Goal: Task Accomplishment & Management: Use online tool/utility

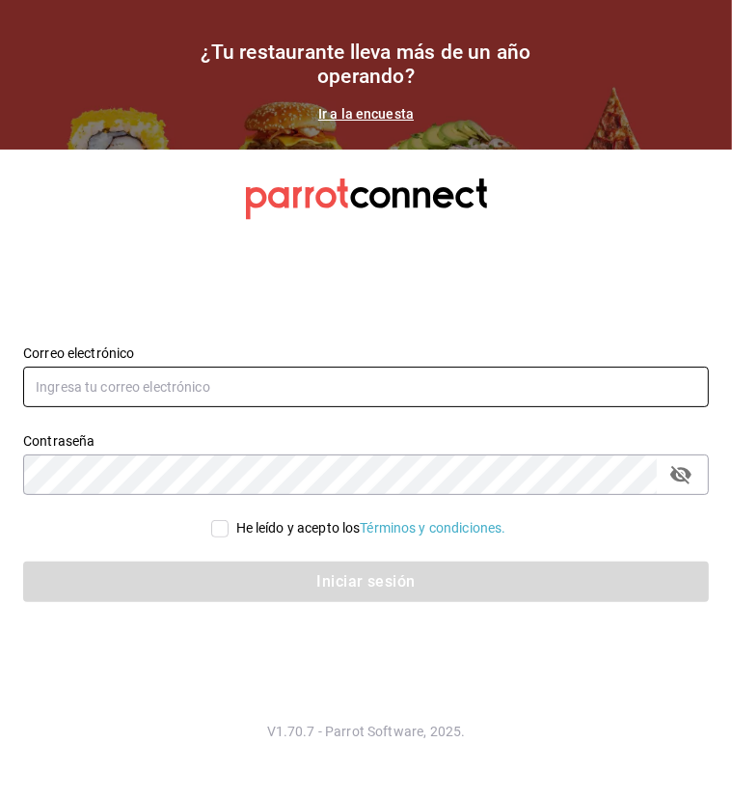
type input "roman.castillo@grupocosteno.com"
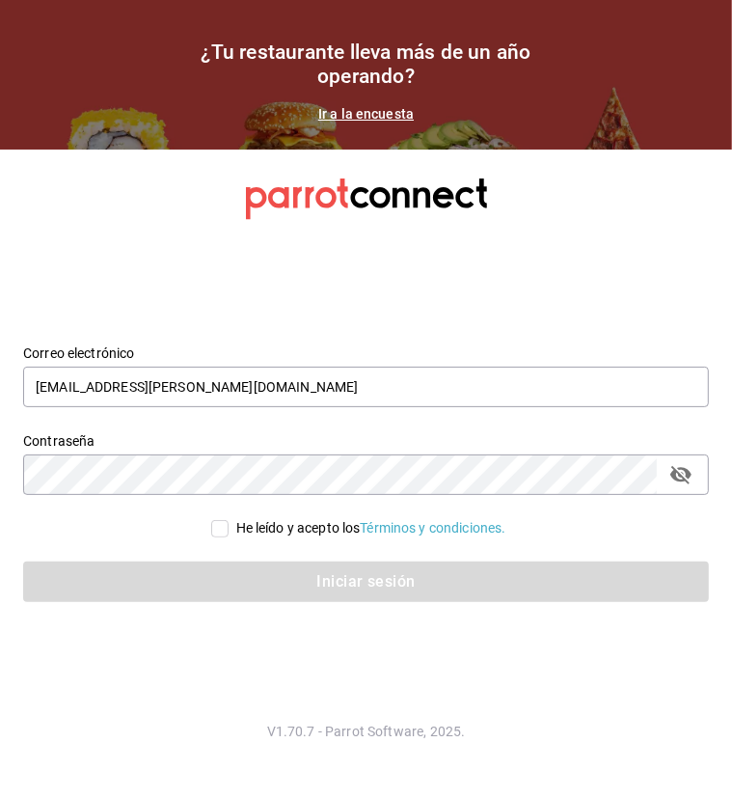
click at [216, 528] on input "He leído y acepto los Términos y condiciones." at bounding box center [219, 528] width 17 height 17
checkbox input "true"
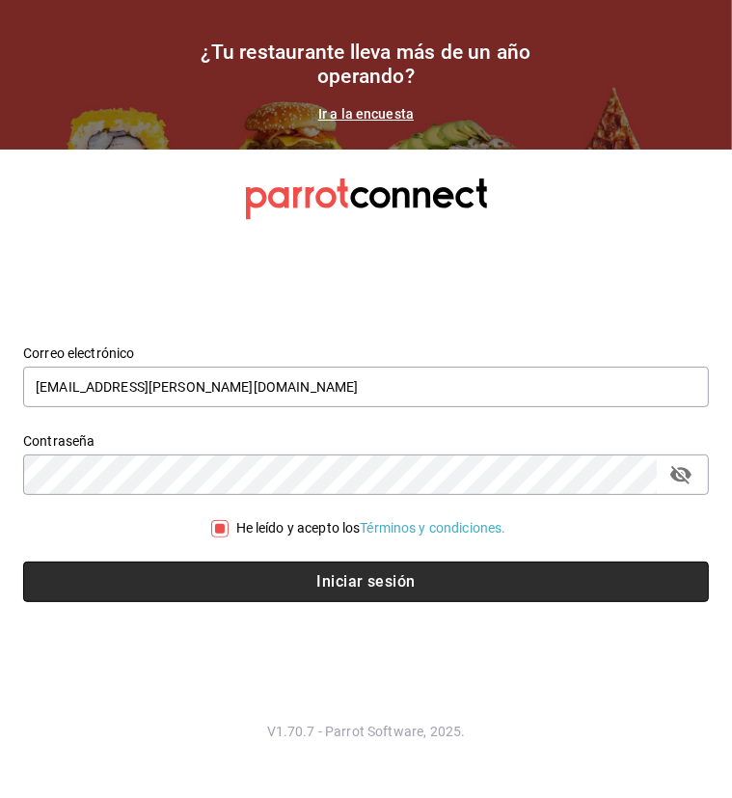
click at [361, 573] on button "Iniciar sesión" at bounding box center [366, 582] width 686 height 41
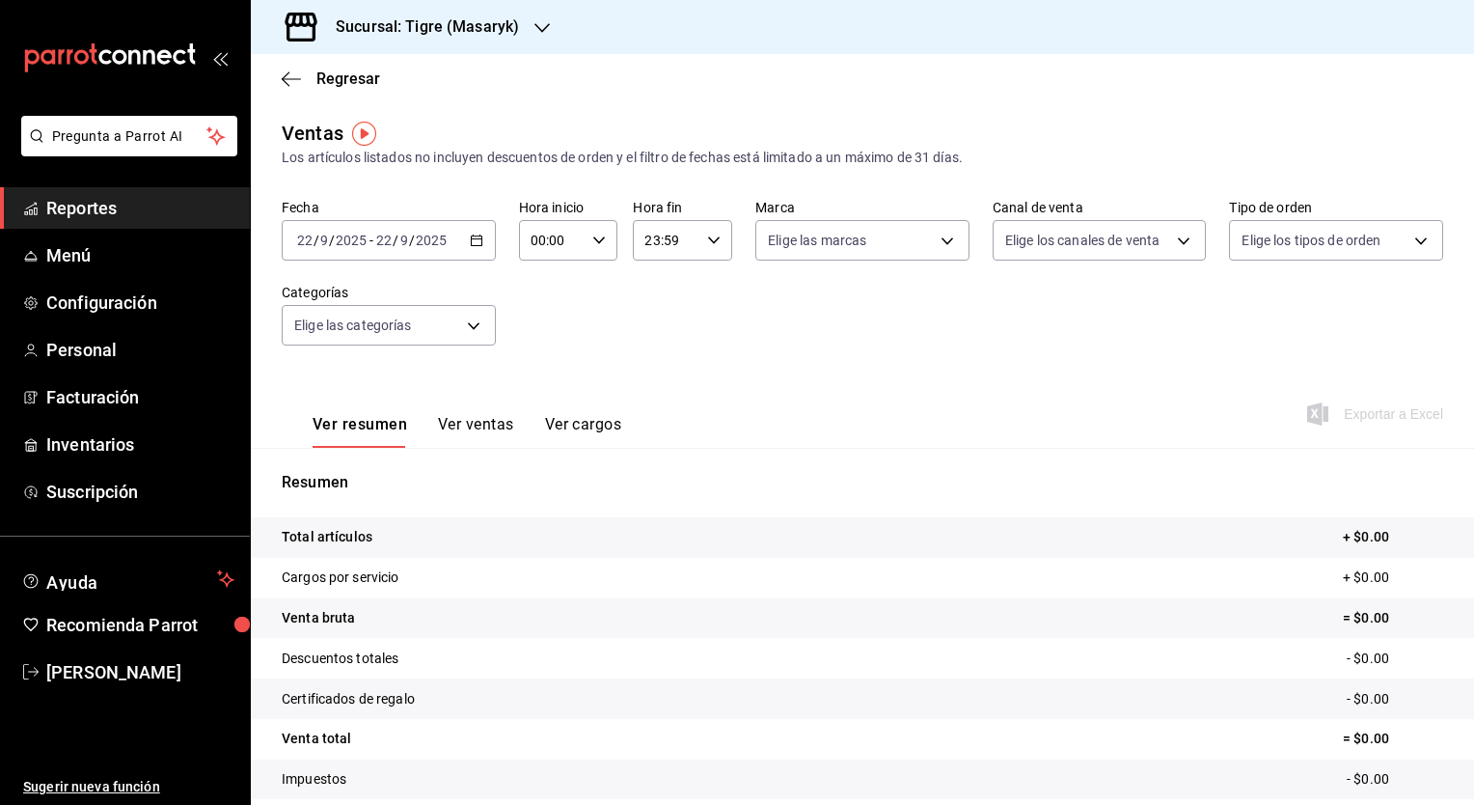
click at [772, 359] on div "Fecha [DATE] [DATE] - [DATE] [DATE] Hora inicio 00:00 Hora inicio Hora fin 23:5…" at bounding box center [863, 284] width 1162 height 170
click at [478, 235] on icon "button" at bounding box center [477, 241] width 14 height 14
click at [799, 338] on div "Fecha [DATE] [DATE] - [DATE] [DATE] Hora inicio 00:00 Hora inicio Hora fin 23:5…" at bounding box center [863, 284] width 1162 height 170
click at [351, 83] on span "Regresar" at bounding box center [348, 78] width 64 height 18
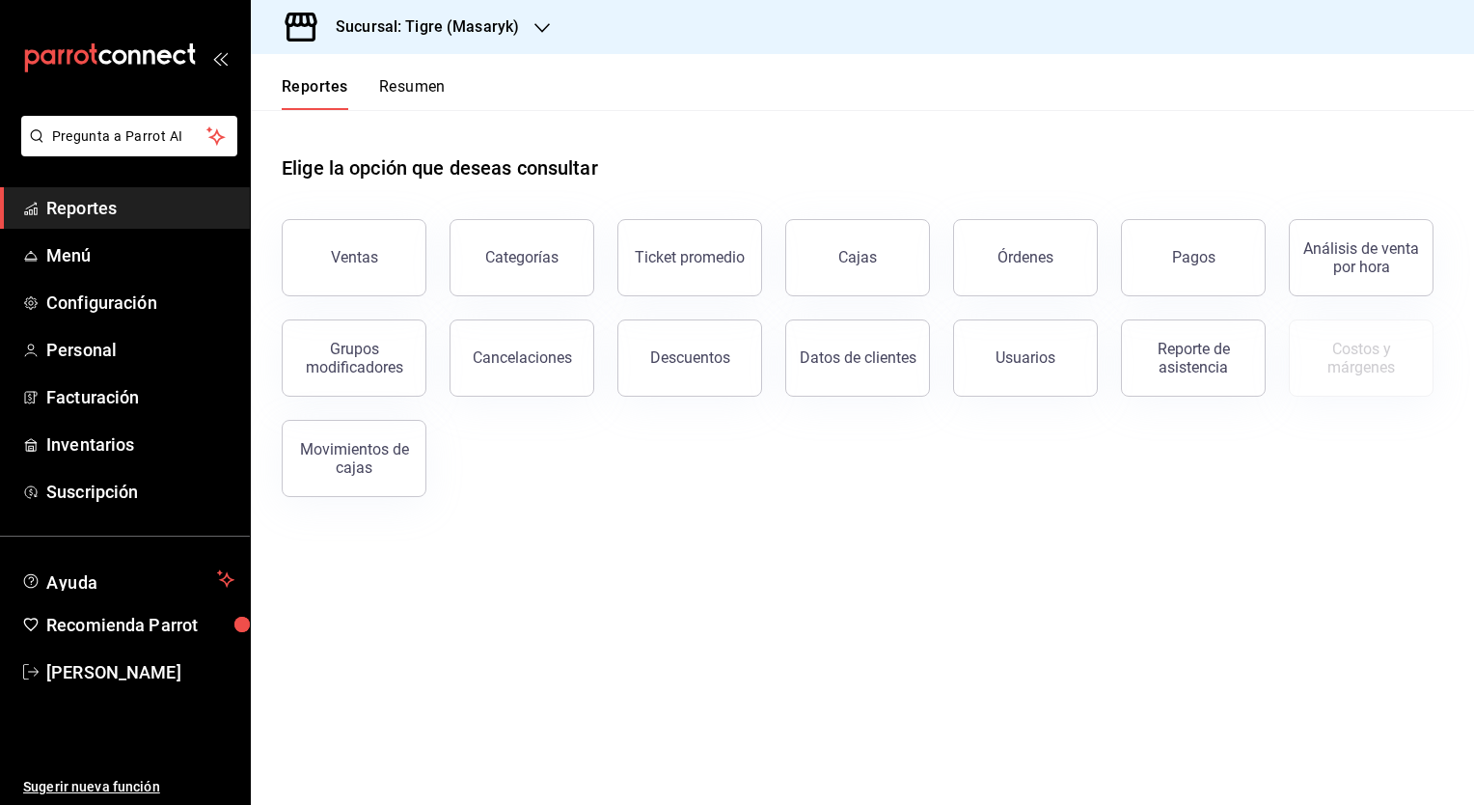
click at [536, 29] on icon "button" at bounding box center [542, 27] width 15 height 15
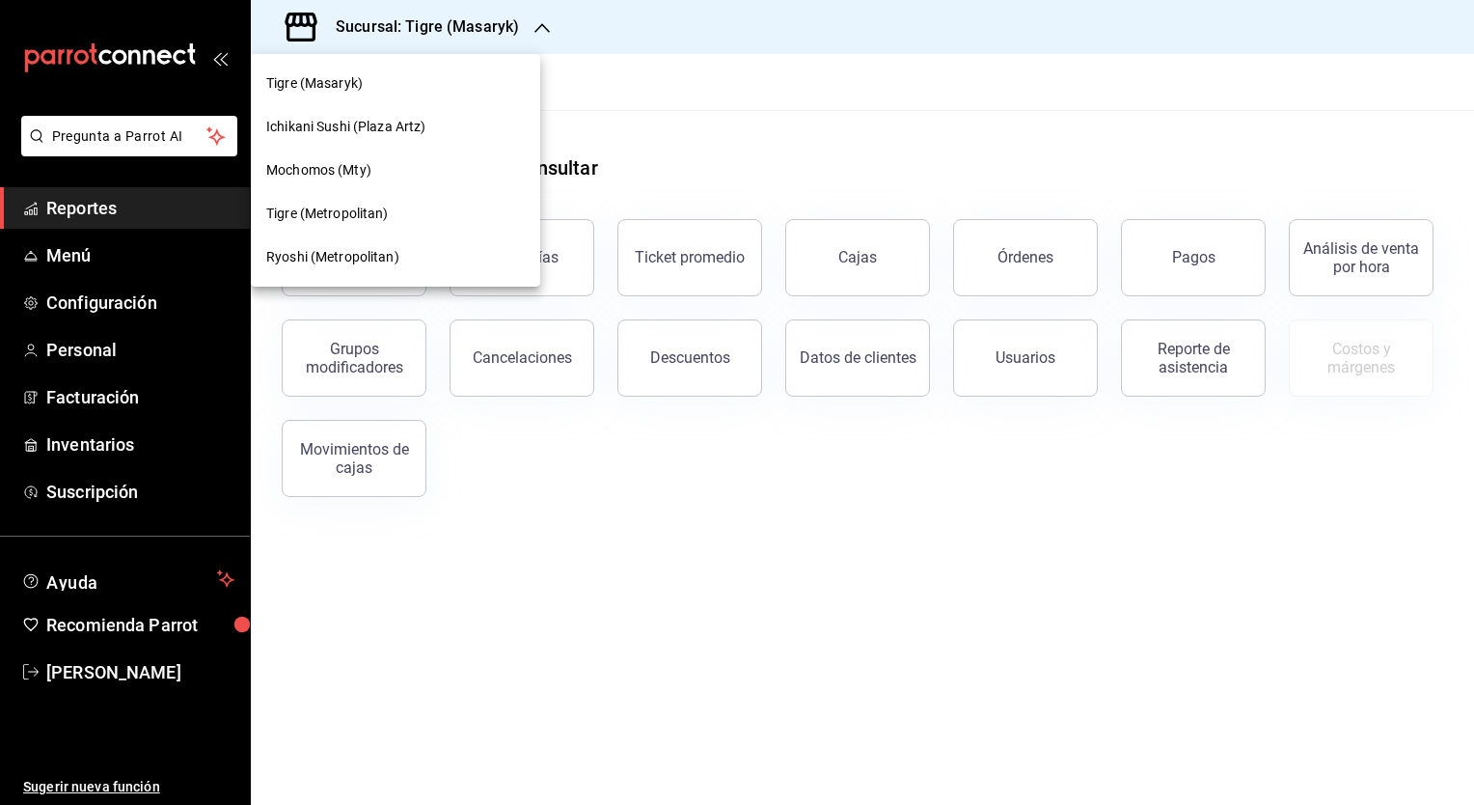
click at [337, 253] on span "Ryoshi (Metropolitan)" at bounding box center [332, 257] width 133 height 20
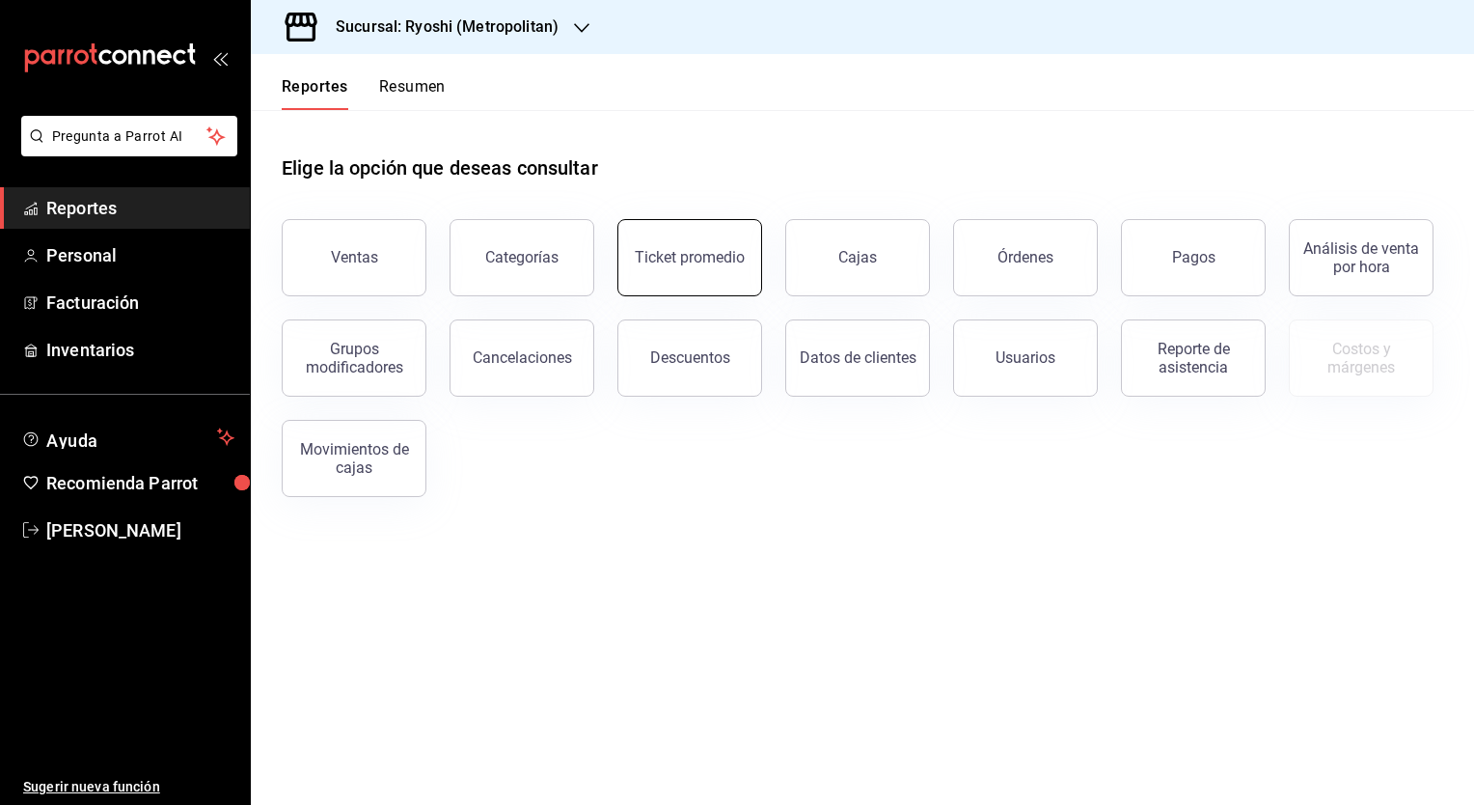
click at [694, 261] on div "Ticket promedio" at bounding box center [690, 257] width 110 height 18
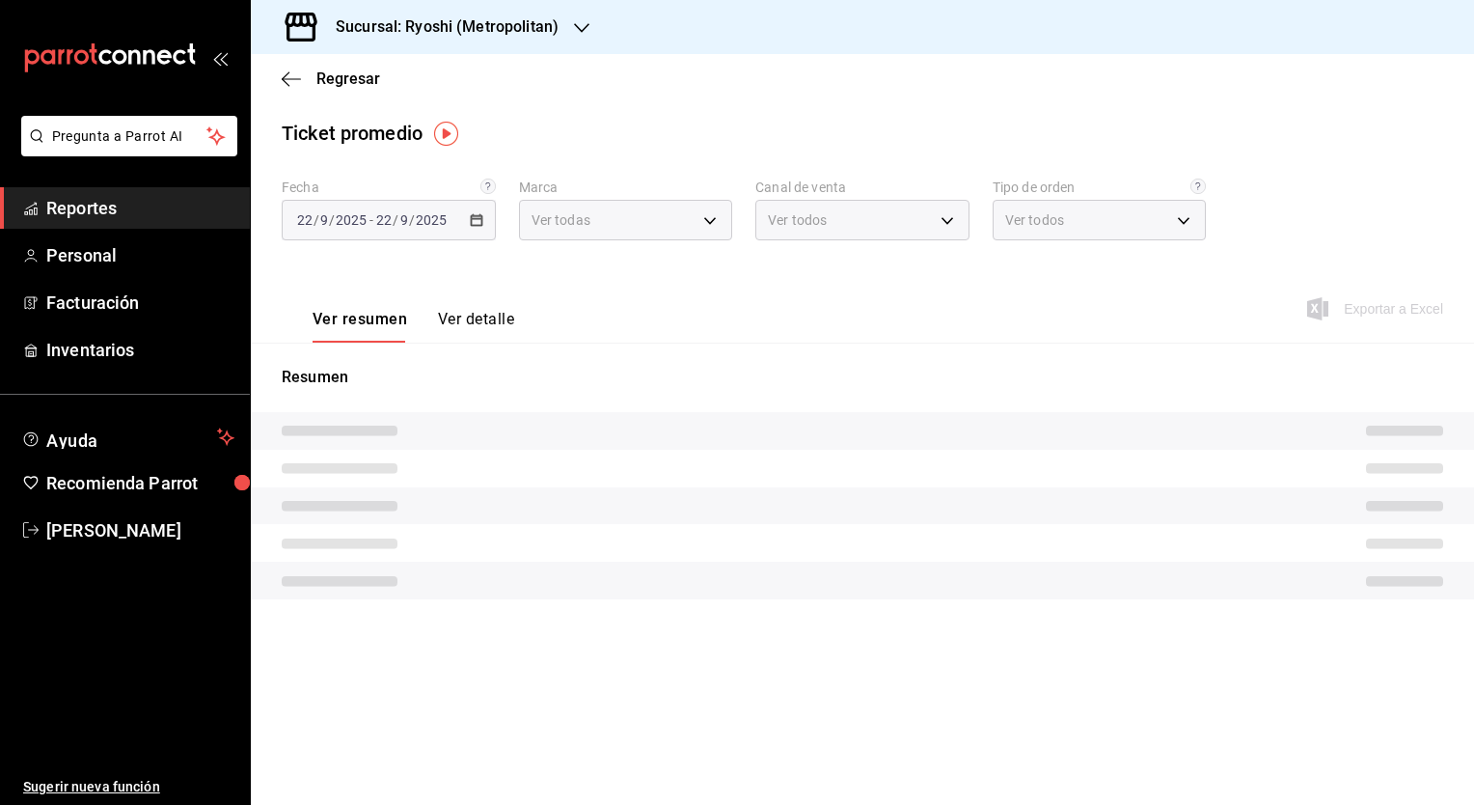
type input "afd8f7e0-6441-4225-b079-3ecb6f1759bb,a0f13850-a6cf-4674-87cd-ec670d2b59b9"
type input "PARROT,UBER_EATS,RAPPI,DIDI_FOOD,ONLINE"
type input "66739285-5da5-466b-8cb0-407c1ed0a2c8,c0a0eaab-5666-47ab-bb2c-041c46edcfe4,3fb15…"
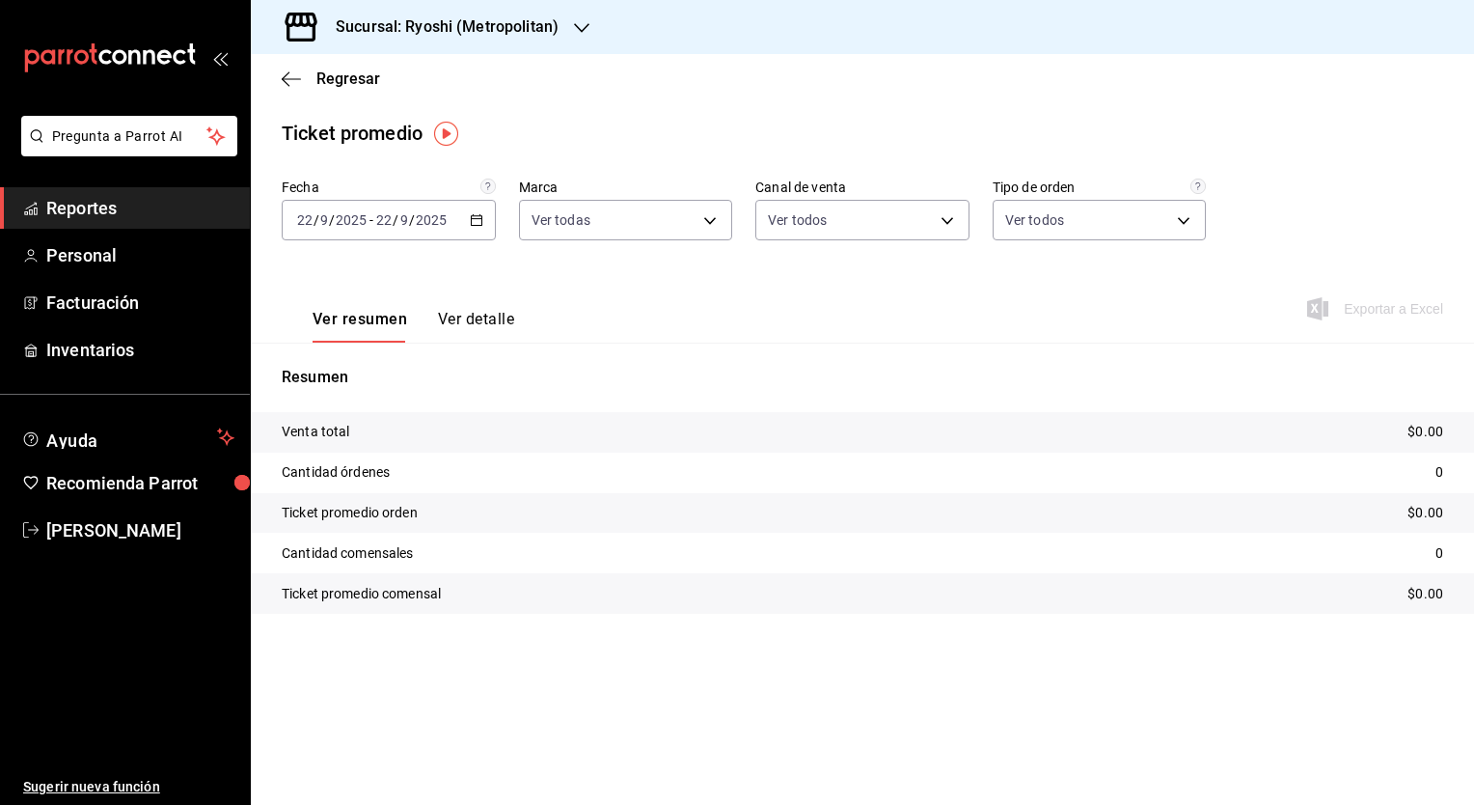
click at [479, 220] on icon "button" at bounding box center [477, 220] width 14 height 14
click at [398, 453] on span "Rango de fechas" at bounding box center [373, 452] width 150 height 20
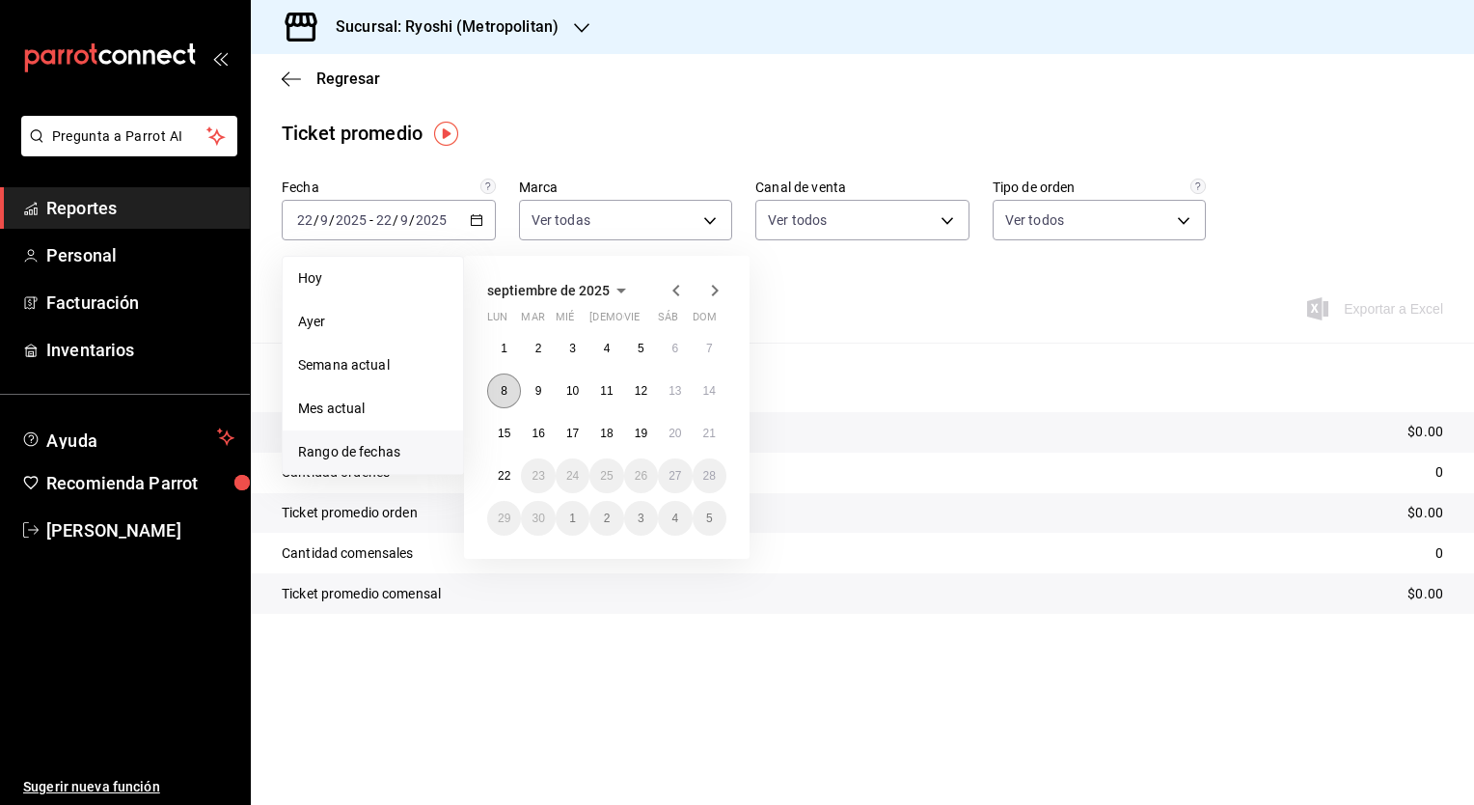
click at [506, 388] on abbr "8" at bounding box center [504, 391] width 7 height 14
click at [717, 391] on button "14" at bounding box center [710, 390] width 34 height 35
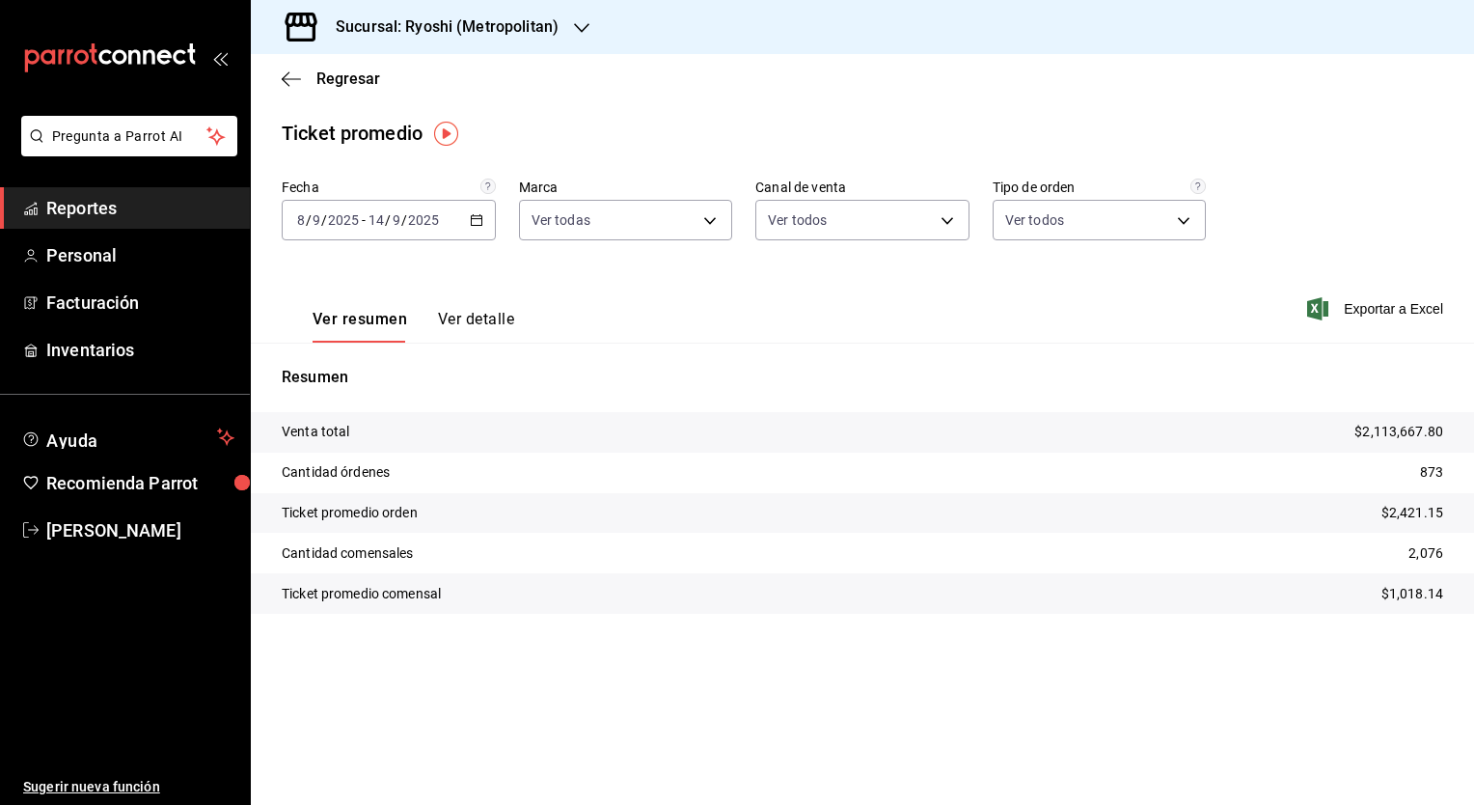
click at [640, 293] on div "Ver resumen Ver detalle Exportar a Excel" at bounding box center [862, 302] width 1223 height 79
click at [668, 344] on div "Resumen Venta total $2,113,667.80 Cantidad órdenes 873 Ticket promedio orden $2…" at bounding box center [862, 490] width 1223 height 294
click at [480, 222] on icon "button" at bounding box center [477, 220] width 14 height 14
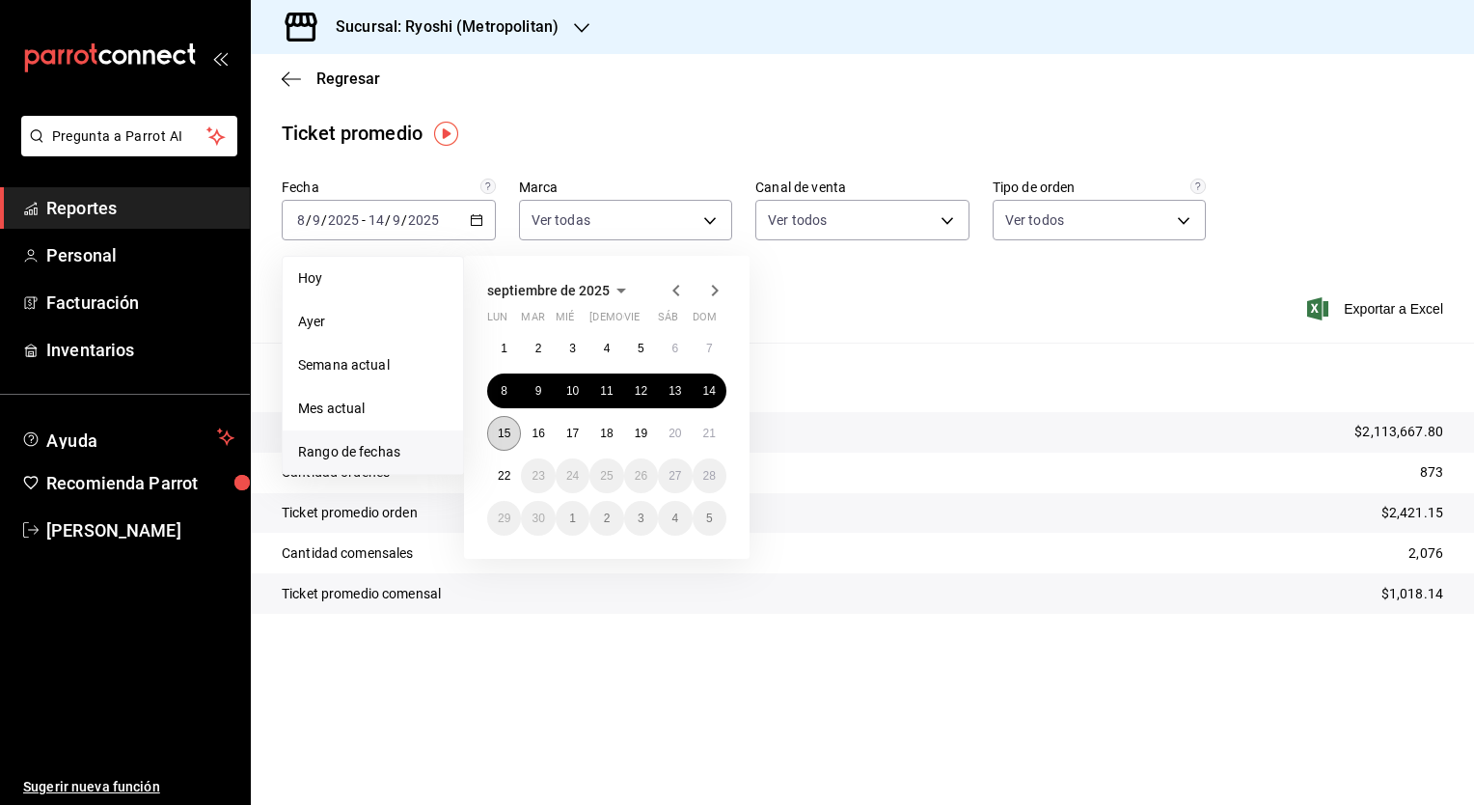
click at [503, 430] on abbr "15" at bounding box center [504, 433] width 13 height 14
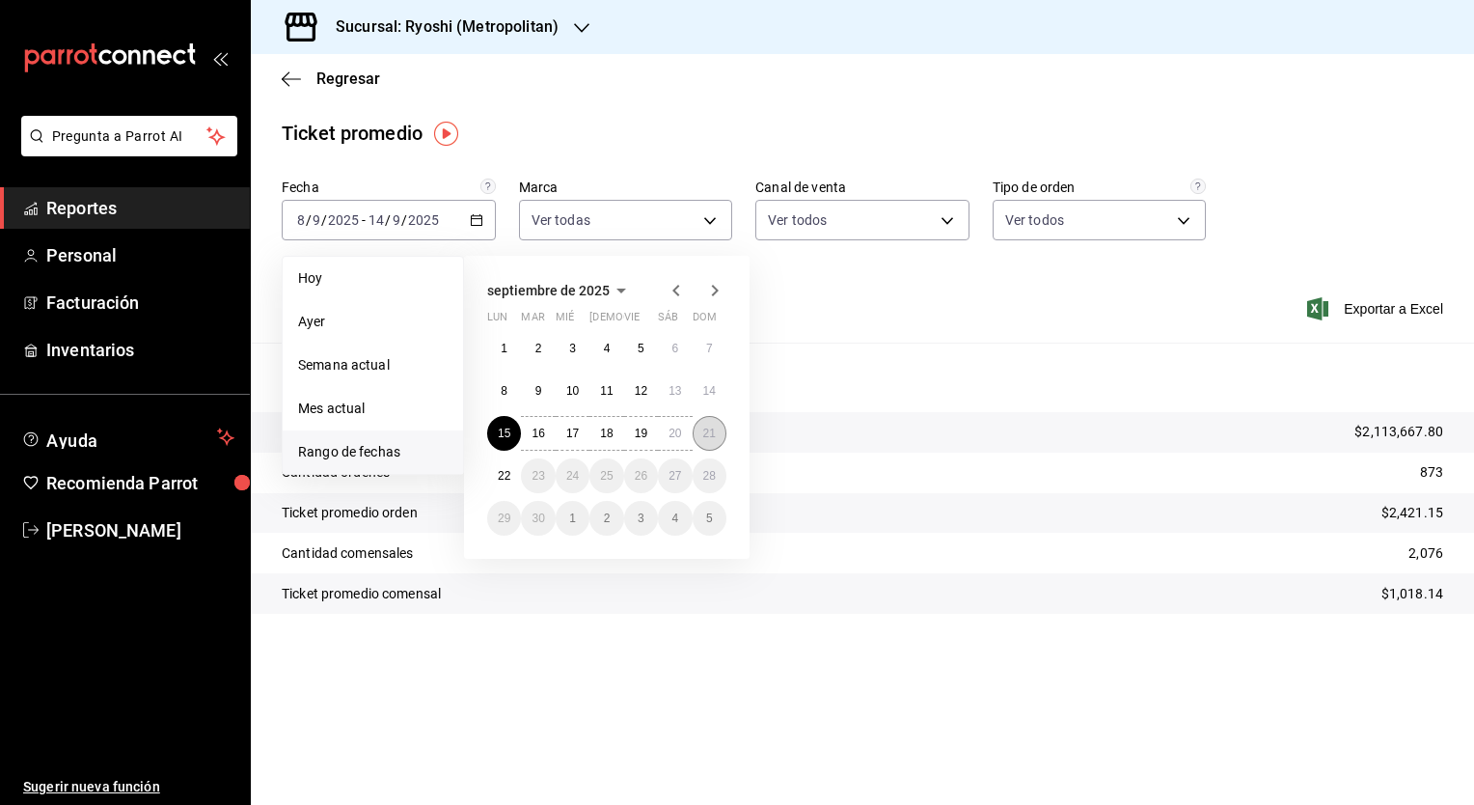
click at [705, 431] on abbr "21" at bounding box center [709, 433] width 13 height 14
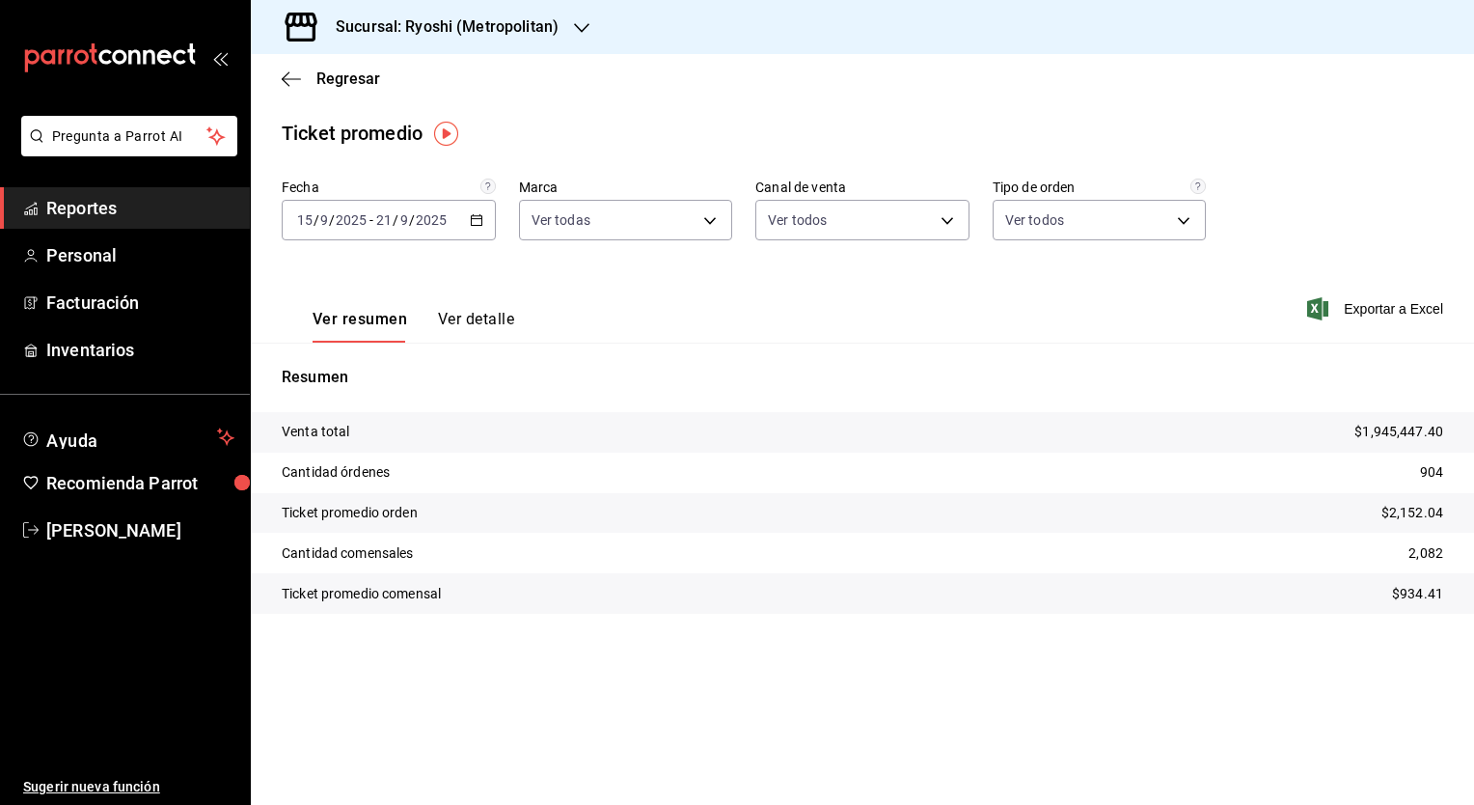
click at [621, 308] on div "Ver resumen Ver detalle Exportar a Excel" at bounding box center [862, 302] width 1223 height 79
click at [547, 116] on main "Regresar Ticket promedio Fecha [DATE] [DATE] - [DATE] [DATE] Marca Ver todas af…" at bounding box center [862, 429] width 1223 height 751
click at [350, 79] on span "Regresar" at bounding box center [348, 78] width 64 height 18
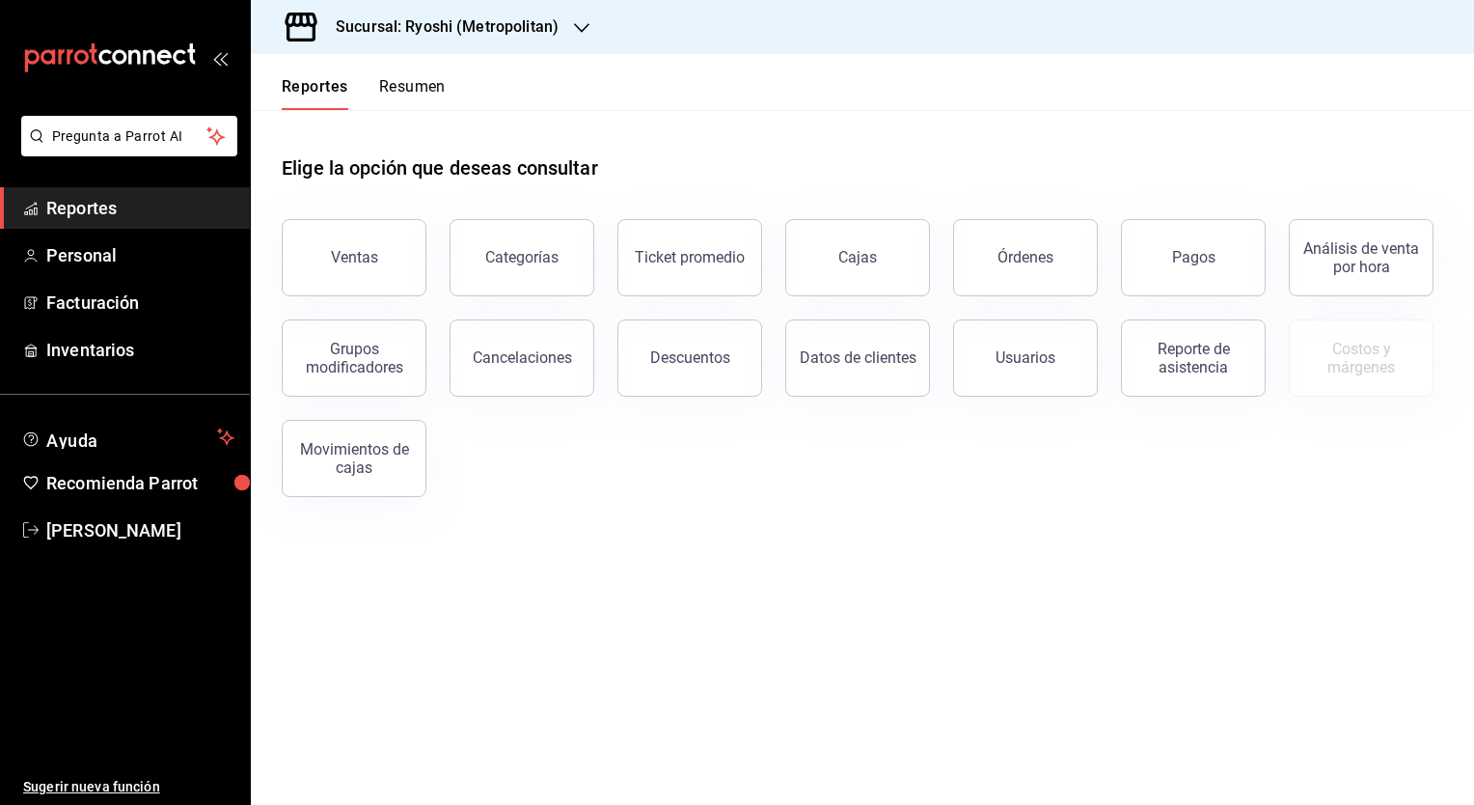
click at [835, 167] on div "Elige la opción que deseas consultar" at bounding box center [863, 153] width 1162 height 86
click at [811, 143] on div "Elige la opción que deseas consultar" at bounding box center [863, 153] width 1162 height 86
click at [772, 159] on div "Elige la opción que deseas consultar" at bounding box center [863, 153] width 1162 height 86
click at [718, 365] on div "Descuentos" at bounding box center [690, 357] width 80 height 18
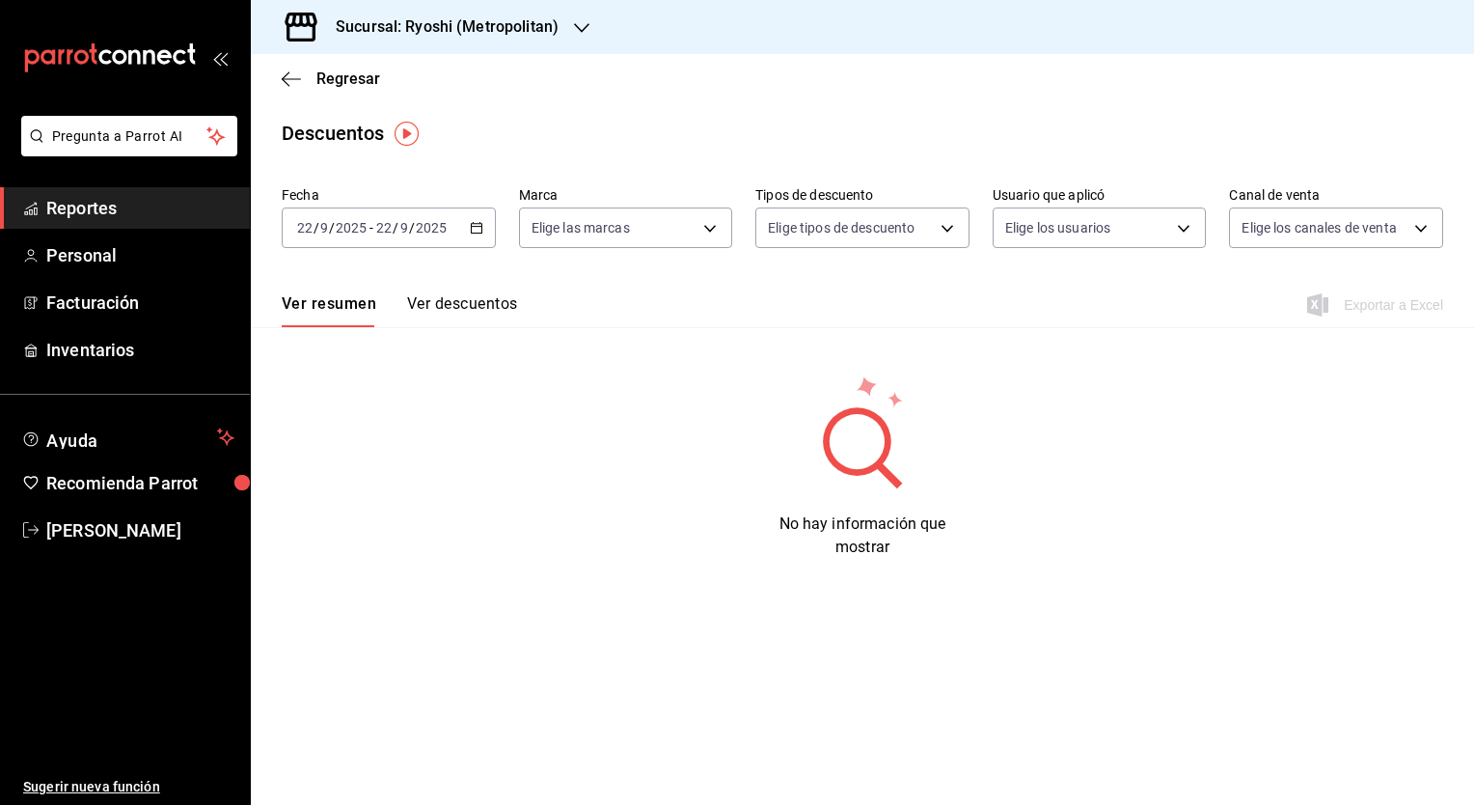
click at [573, 127] on div "Descuentos" at bounding box center [862, 133] width 1223 height 29
click at [476, 226] on icon "button" at bounding box center [477, 228] width 14 height 14
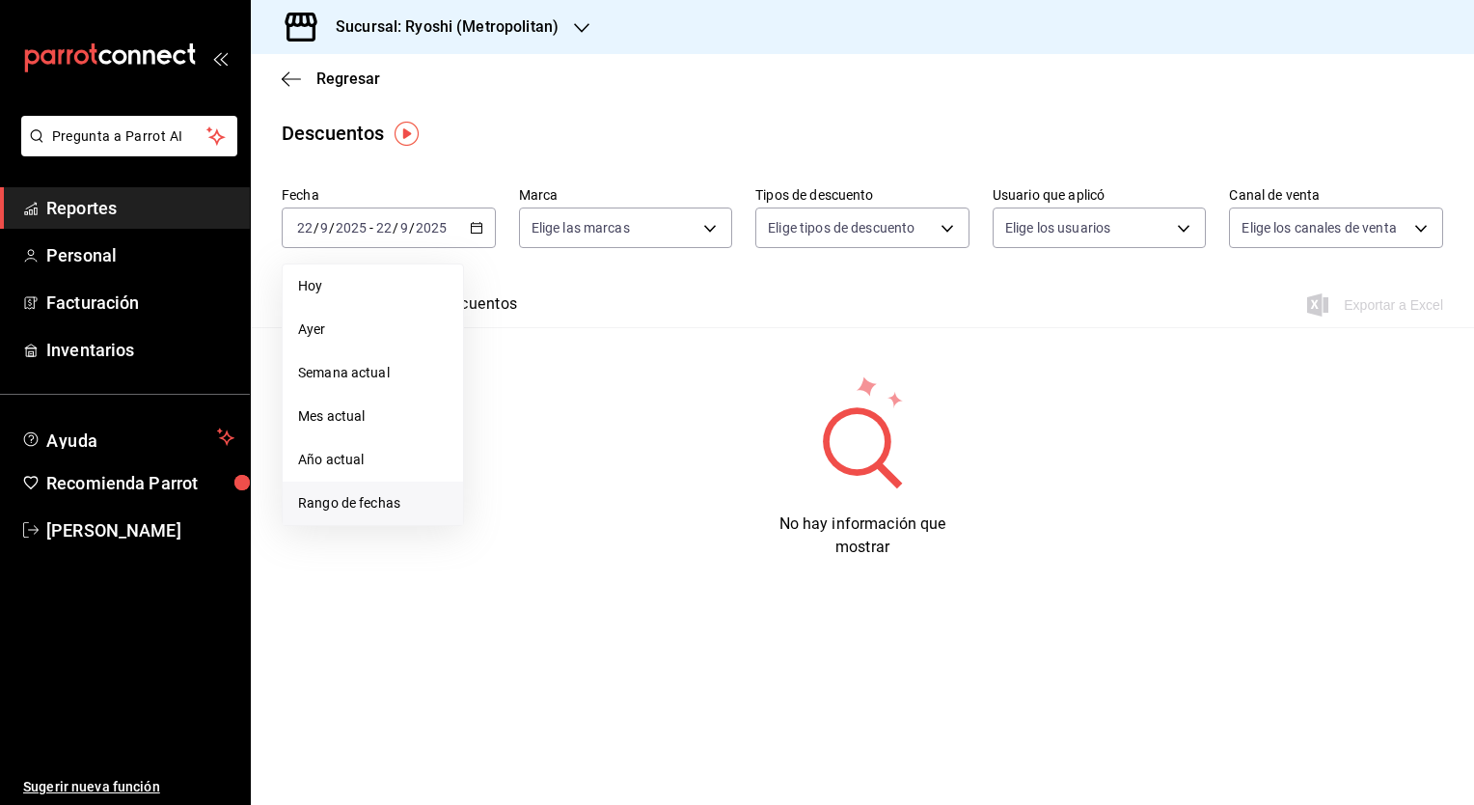
click at [362, 509] on span "Rango de fechas" at bounding box center [373, 503] width 150 height 20
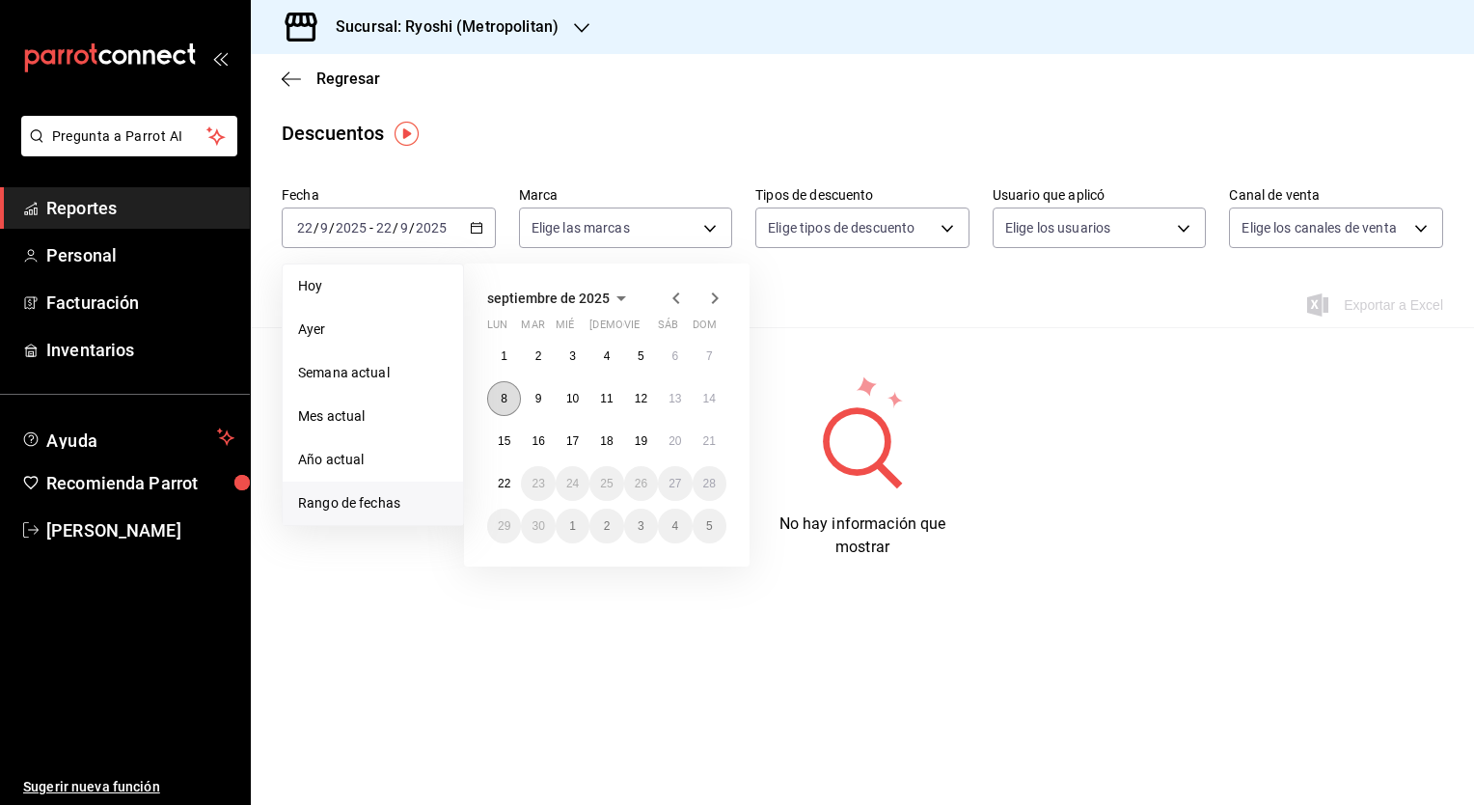
click at [507, 401] on abbr "8" at bounding box center [504, 399] width 7 height 14
click at [718, 403] on button "14" at bounding box center [710, 398] width 34 height 35
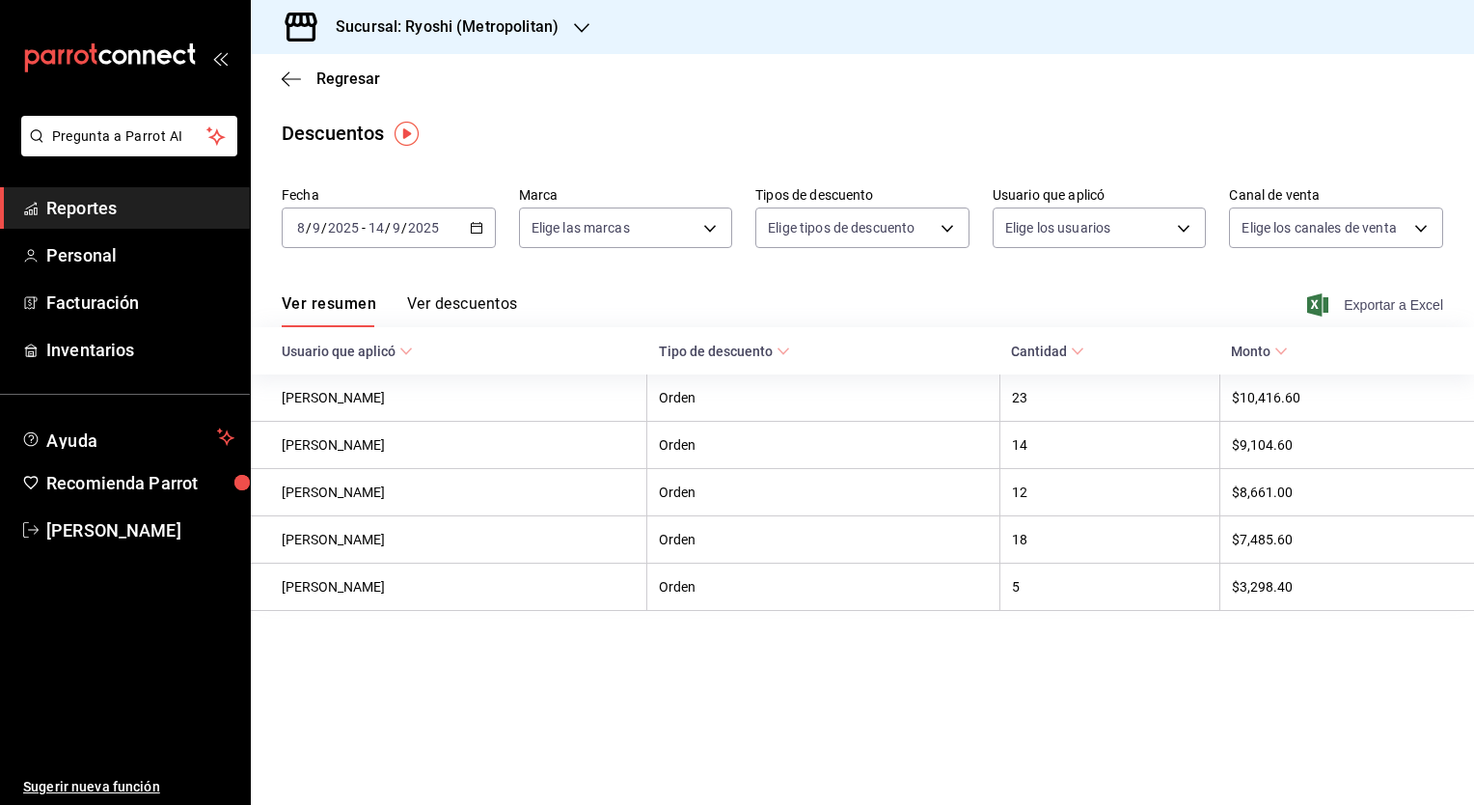
click at [1391, 304] on span "Exportar a Excel" at bounding box center [1377, 304] width 132 height 23
click at [657, 119] on div "Descuentos" at bounding box center [862, 133] width 1223 height 29
click at [477, 226] on \(Stroke\) "button" at bounding box center [476, 226] width 11 height 1
click at [587, 110] on main "Regresar Descuentos Fecha [DATE] [DATE] - [DATE] [DATE] Marca Elige las marcas …" at bounding box center [862, 429] width 1223 height 751
click at [481, 223] on \(Stroke\) "button" at bounding box center [477, 228] width 12 height 11
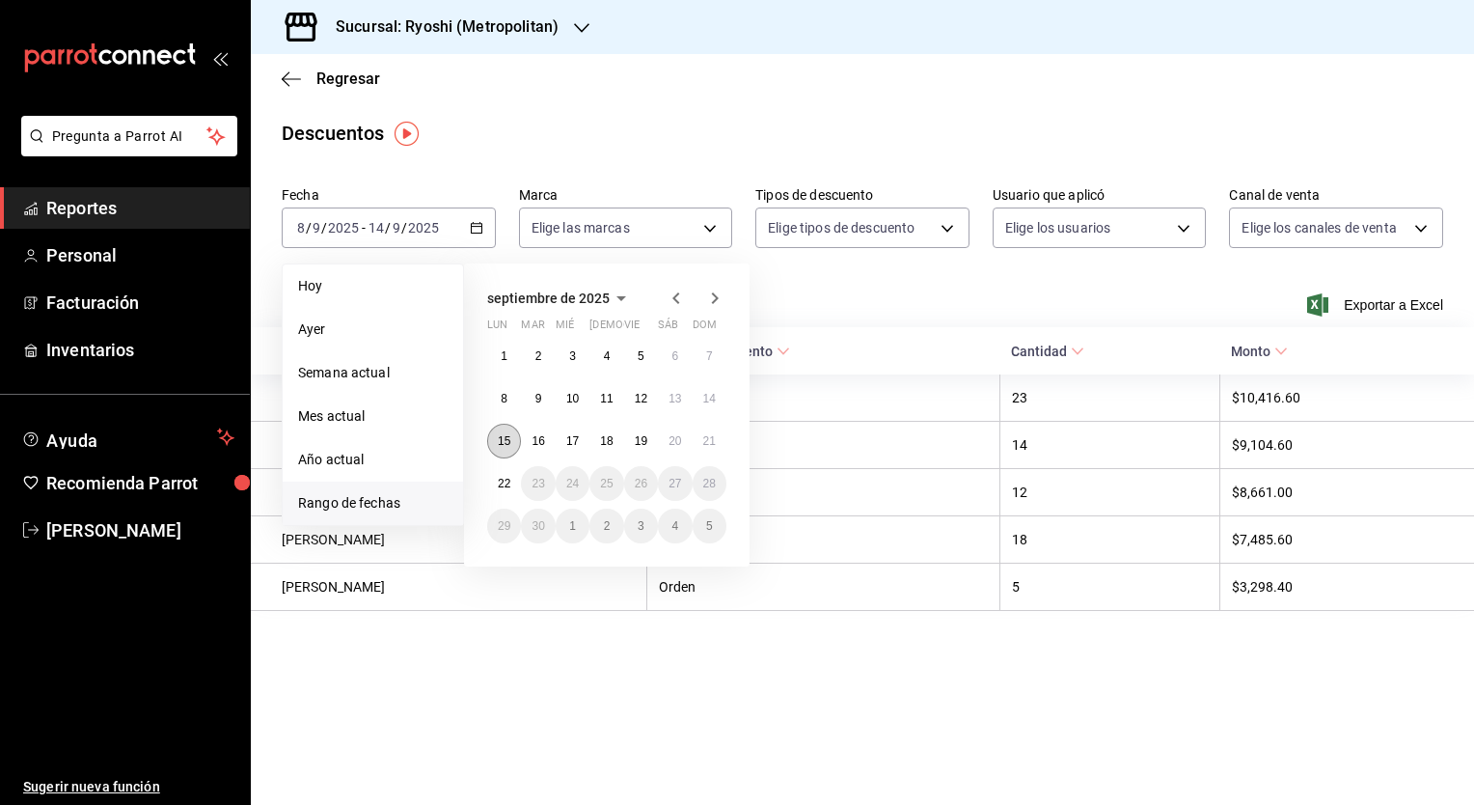
click at [511, 434] on button "15" at bounding box center [504, 441] width 34 height 35
click at [712, 444] on abbr "21" at bounding box center [709, 441] width 13 height 14
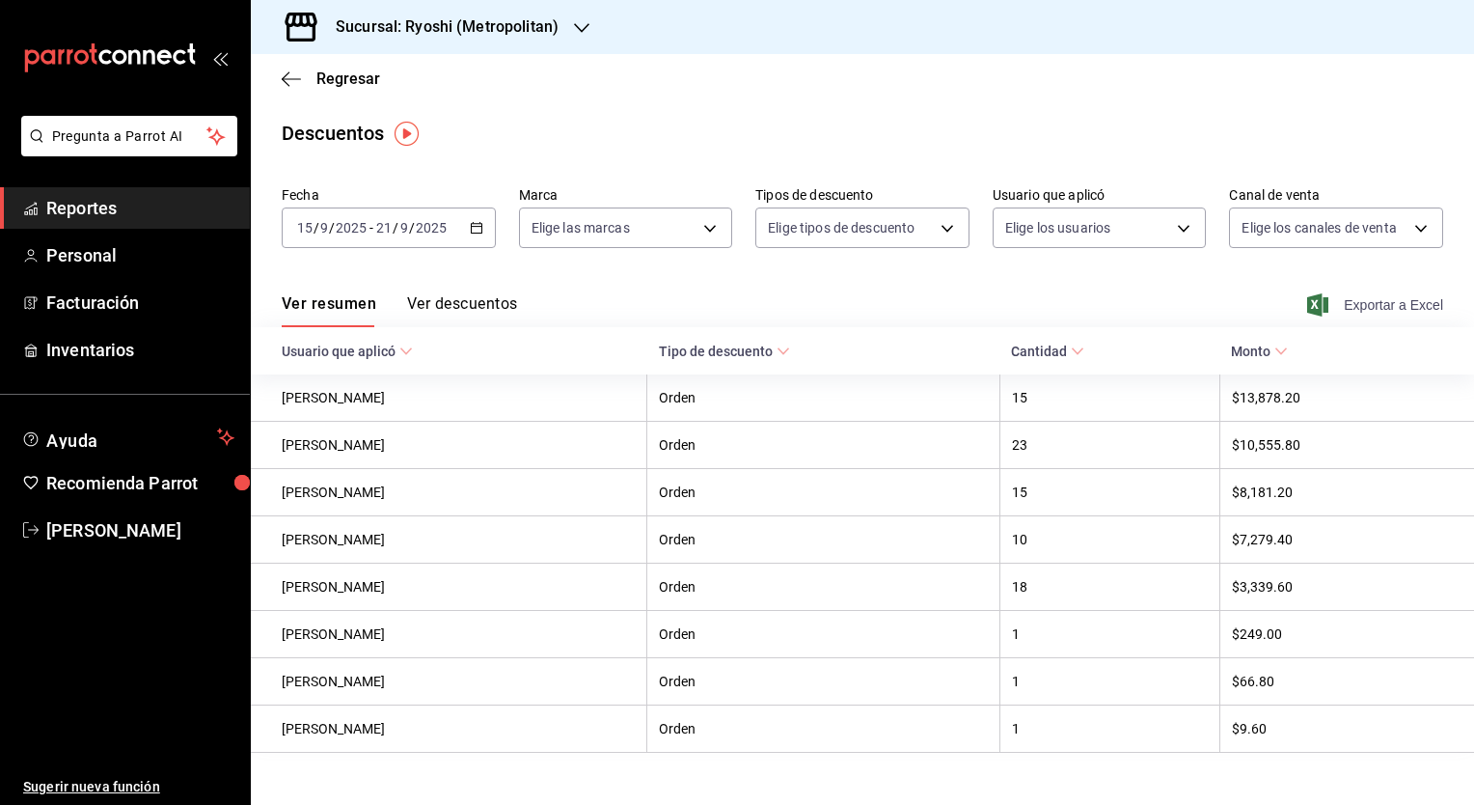
click at [1366, 307] on span "Exportar a Excel" at bounding box center [1377, 304] width 132 height 23
click at [646, 104] on main "Regresar Descuentos Fecha [DATE] [DATE] - [DATE] [DATE] Marca Elige las marcas …" at bounding box center [862, 442] width 1223 height 776
click at [472, 237] on div "[DATE] [DATE] - [DATE] [DATE]" at bounding box center [389, 227] width 214 height 41
click at [557, 121] on div "Descuentos" at bounding box center [862, 133] width 1223 height 29
click at [477, 227] on icon "button" at bounding box center [477, 228] width 14 height 14
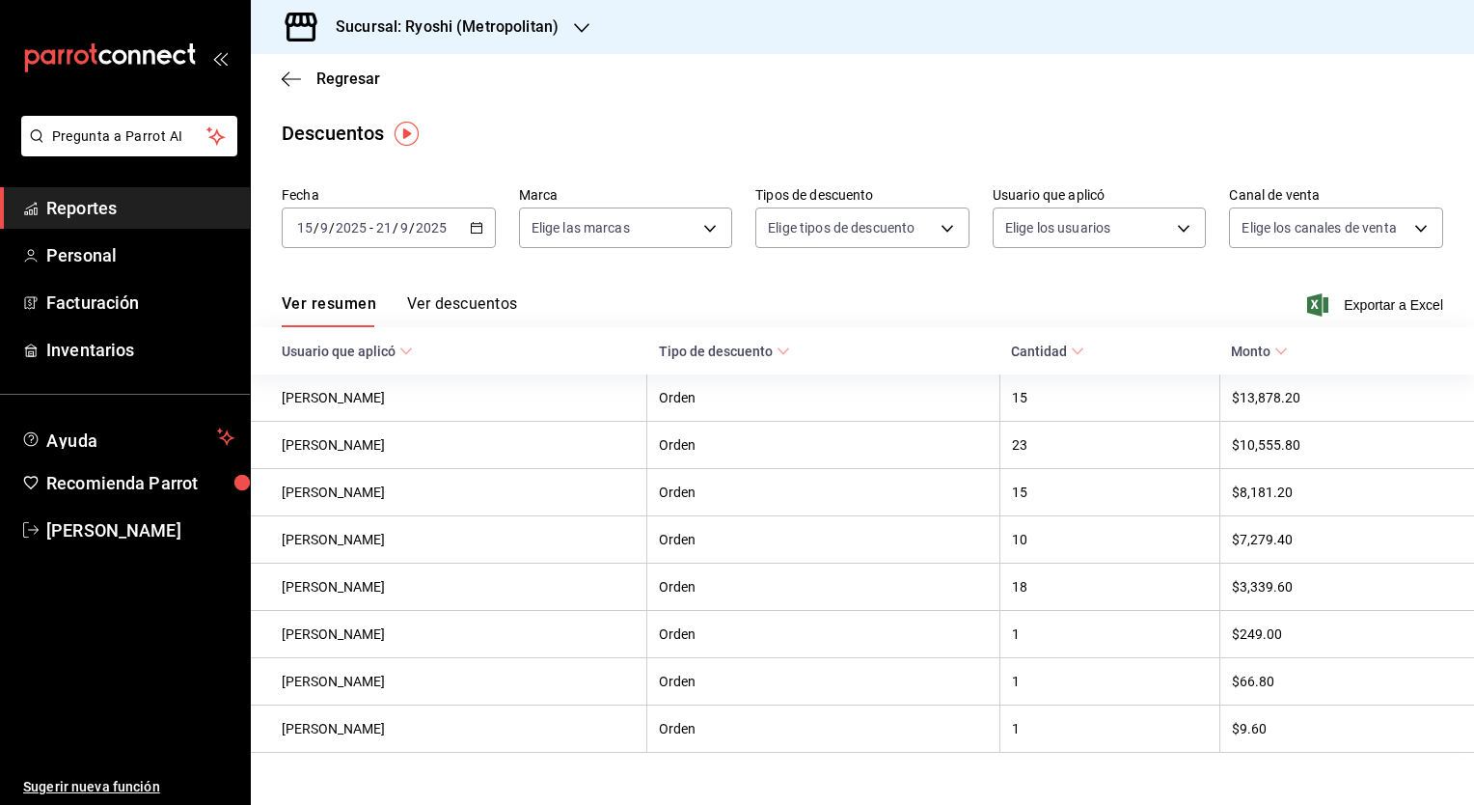
click at [540, 124] on div "Descuentos" at bounding box center [862, 133] width 1223 height 29
click at [350, 83] on span "Regresar" at bounding box center [348, 78] width 64 height 18
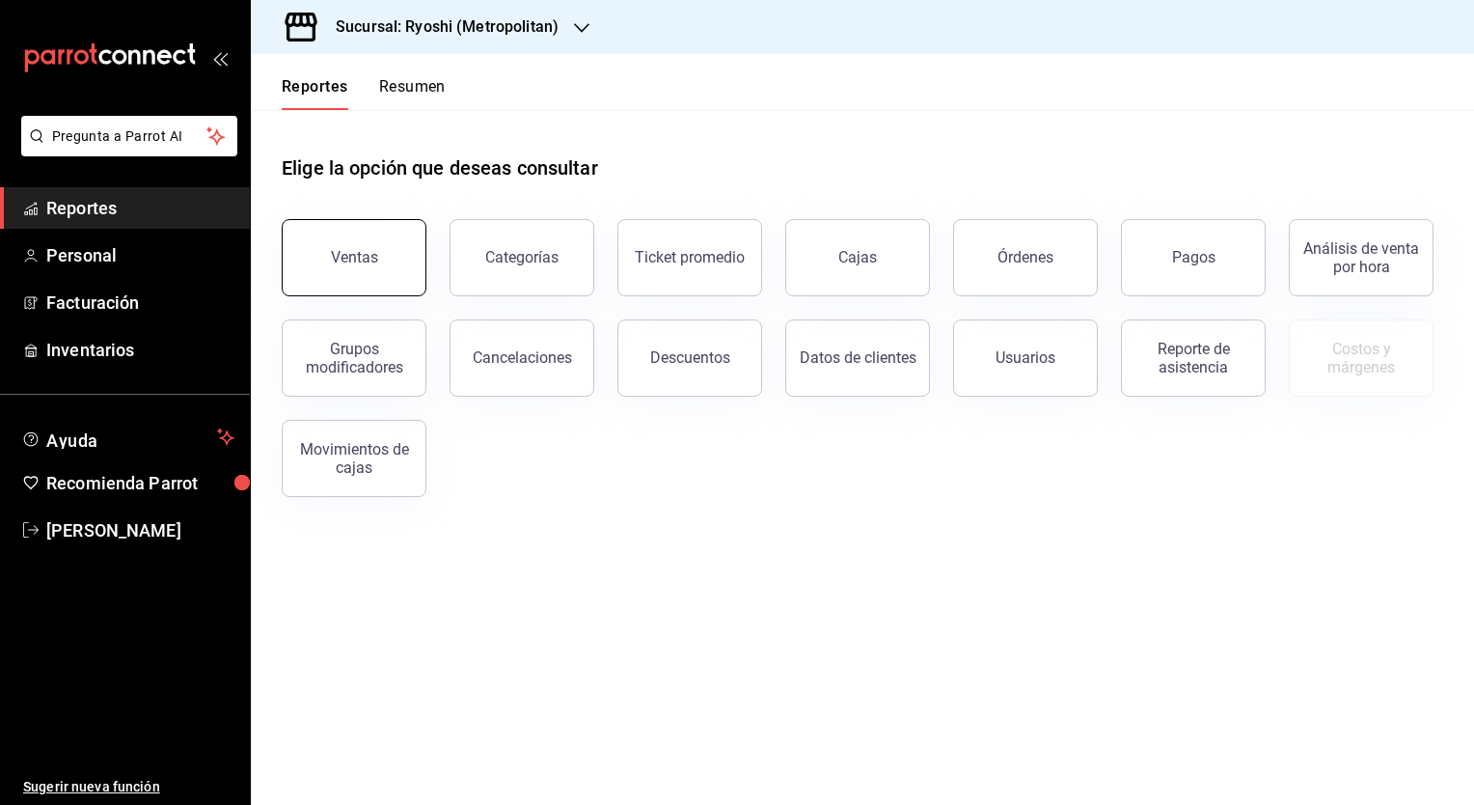
click at [354, 257] on div "Ventas" at bounding box center [354, 257] width 47 height 18
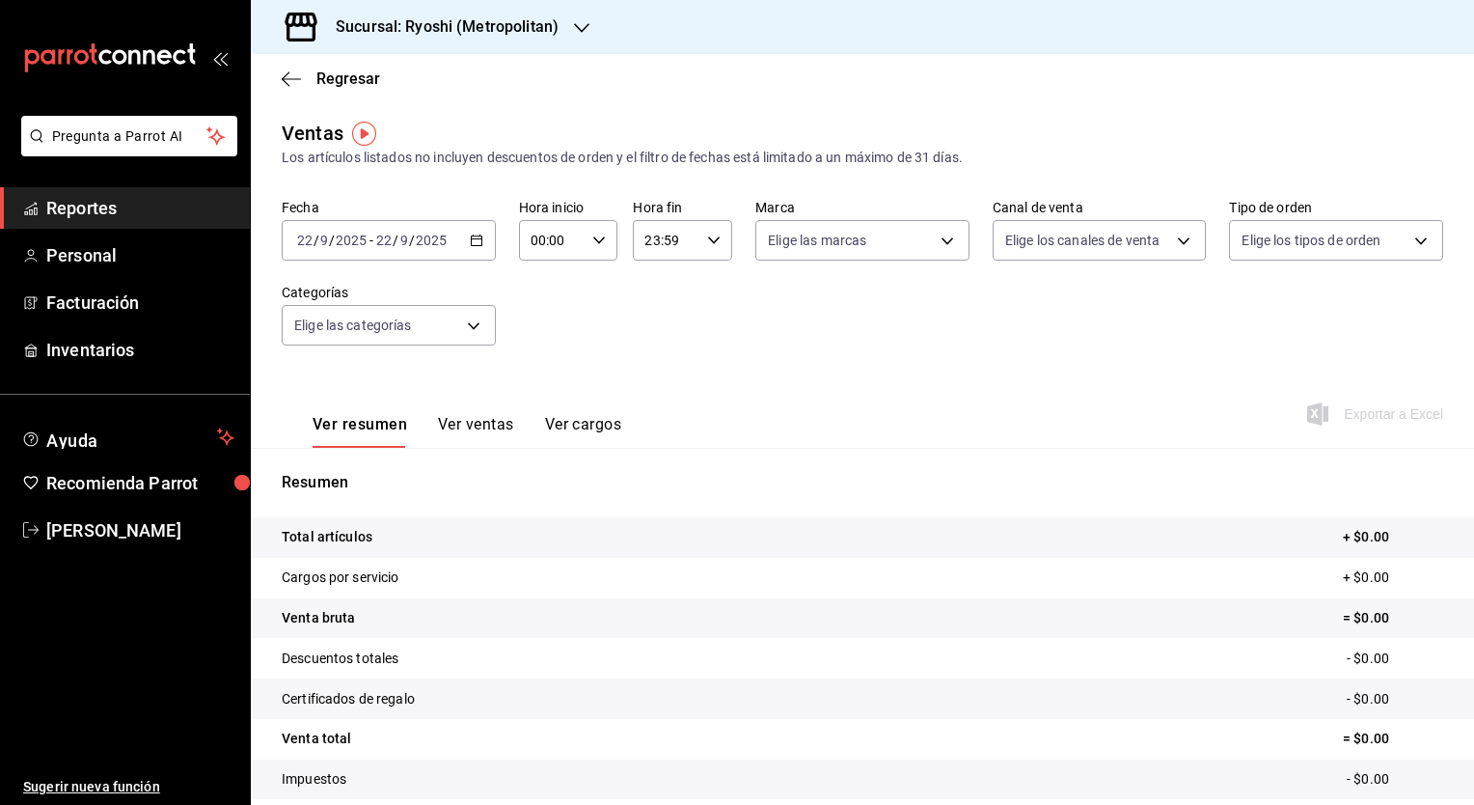
click at [478, 242] on icon "button" at bounding box center [477, 241] width 14 height 14
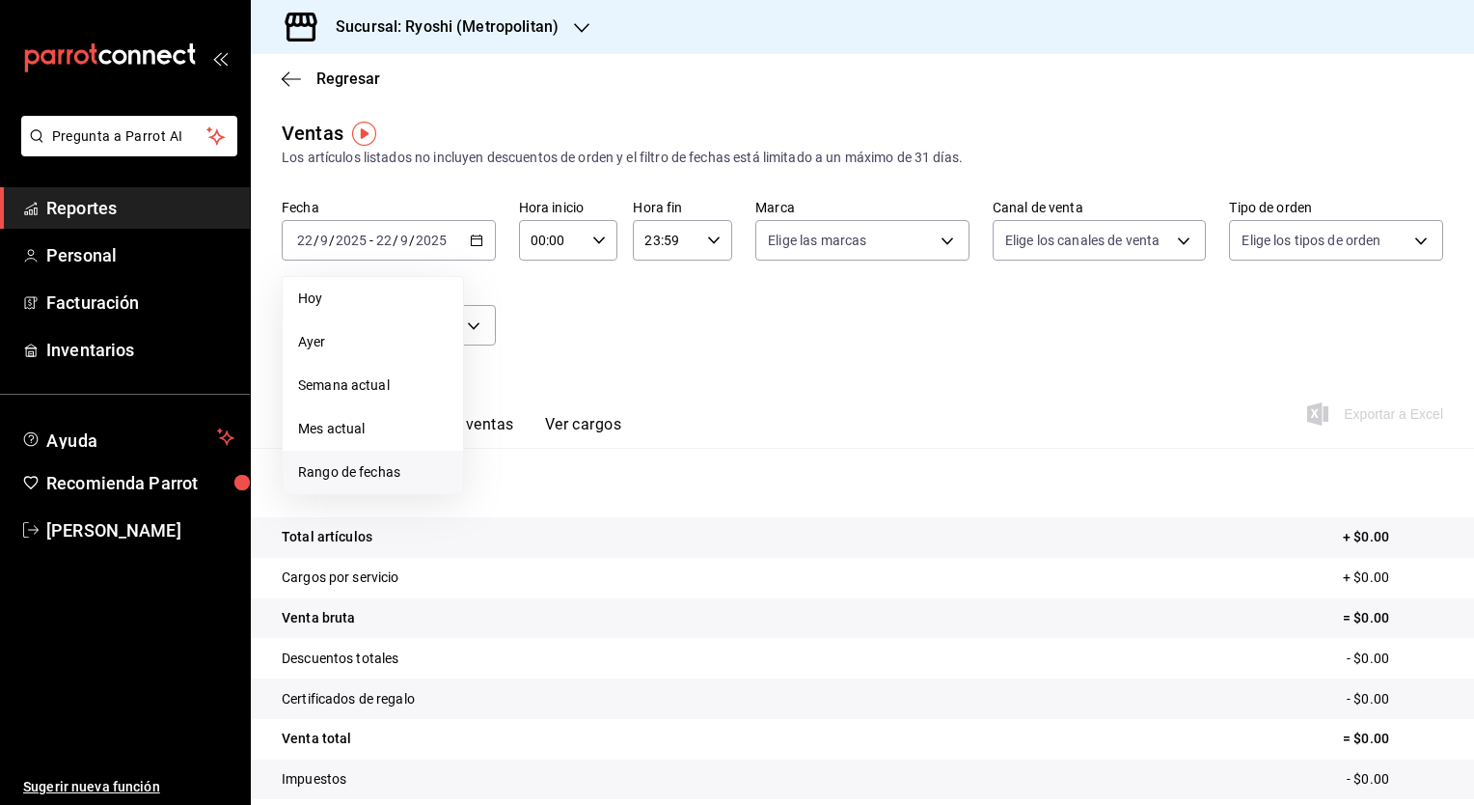
click at [381, 475] on span "Rango de fechas" at bounding box center [373, 472] width 150 height 20
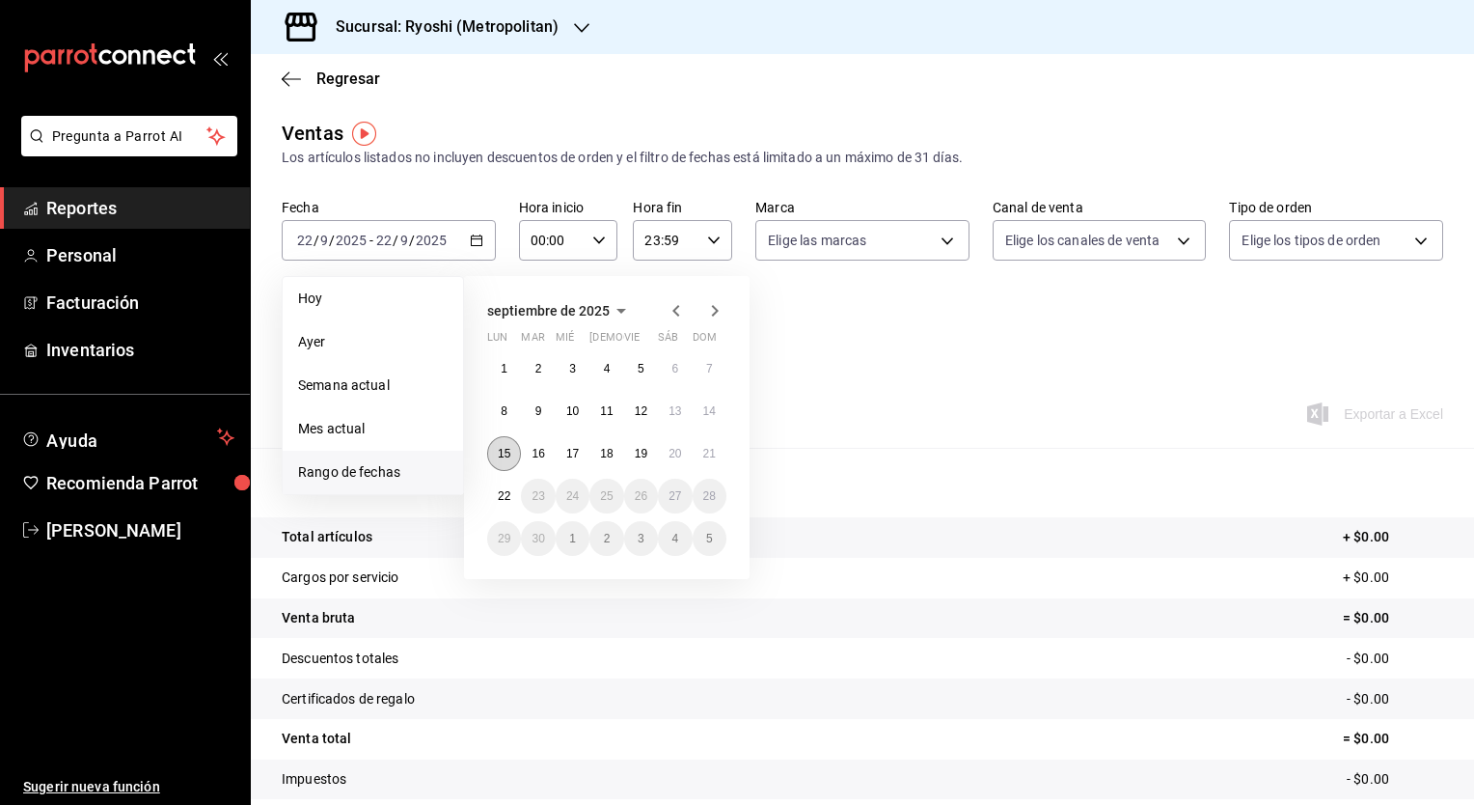
click at [509, 454] on abbr "15" at bounding box center [504, 454] width 13 height 14
click at [718, 451] on button "21" at bounding box center [710, 453] width 34 height 35
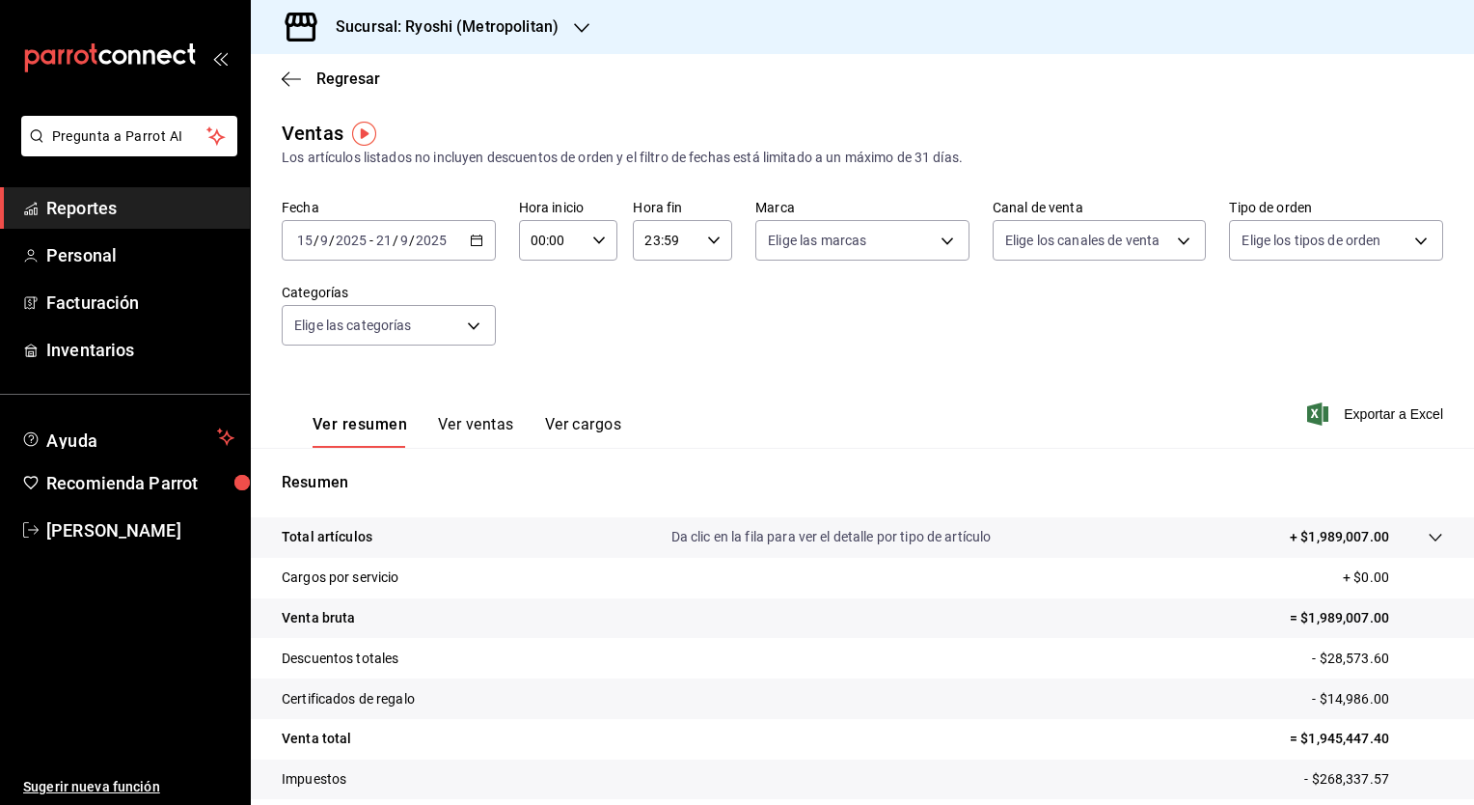
click at [594, 236] on icon "button" at bounding box center [599, 241] width 14 height 14
click at [543, 338] on span "05" at bounding box center [541, 329] width 18 height 15
type input "05:00"
click at [710, 243] on div at bounding box center [737, 402] width 1474 height 805
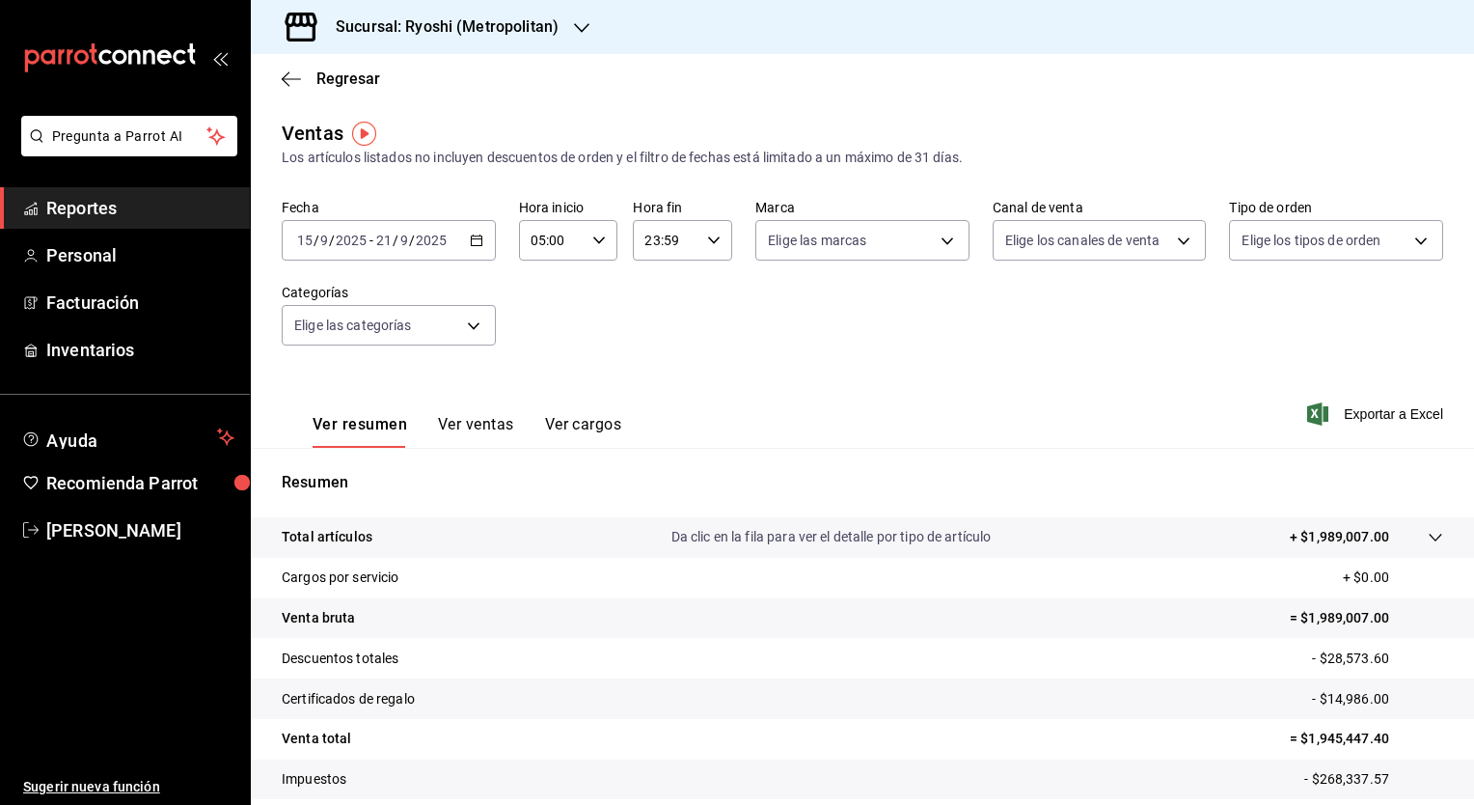
click at [710, 243] on icon "button" at bounding box center [714, 241] width 14 height 14
click at [648, 346] on button "04" at bounding box center [653, 355] width 41 height 39
type input "04:59"
click at [1357, 412] on div at bounding box center [737, 402] width 1474 height 805
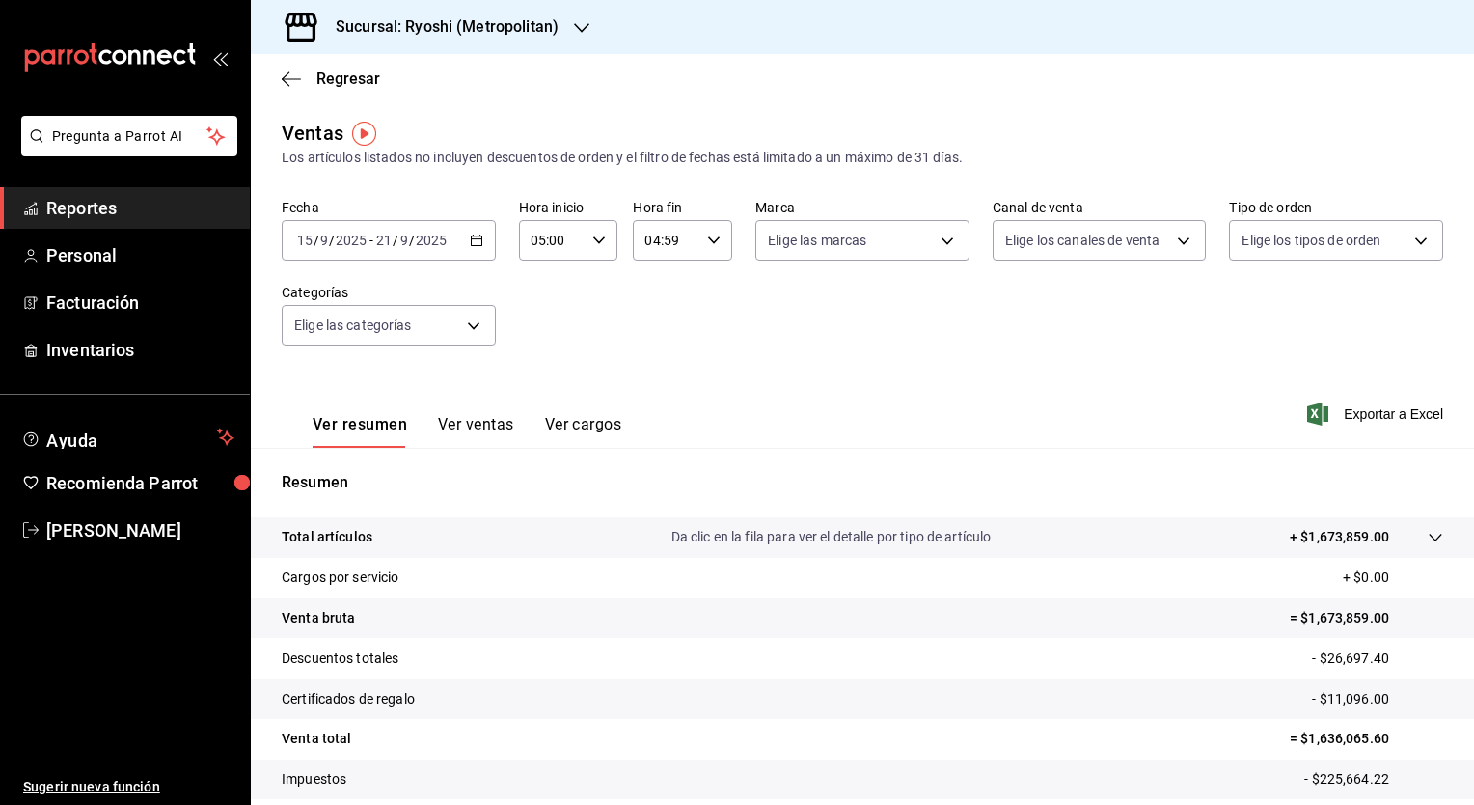
click at [1357, 412] on span "Exportar a Excel" at bounding box center [1377, 413] width 132 height 23
